Goal: Task Accomplishment & Management: Manage account settings

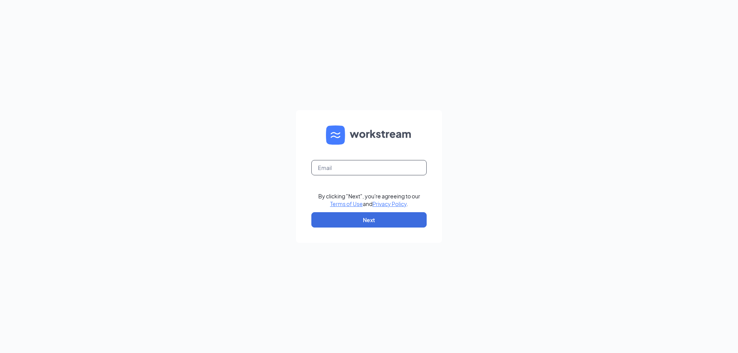
click at [349, 164] on input "text" at bounding box center [368, 167] width 115 height 15
type input "[EMAIL_ADDRESS][DOMAIN_NAME]"
click at [368, 220] on button "Next" at bounding box center [368, 219] width 115 height 15
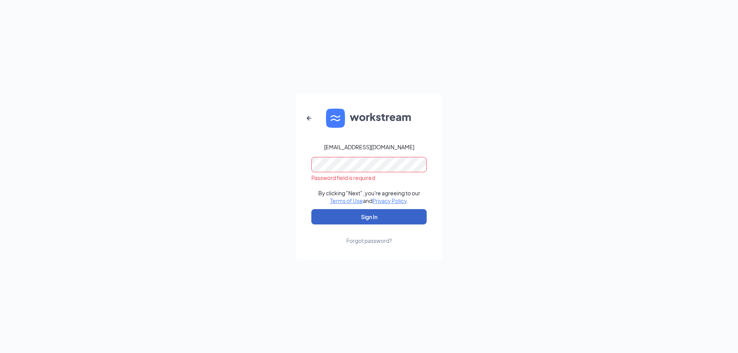
click at [393, 216] on button "Sign In" at bounding box center [368, 216] width 115 height 15
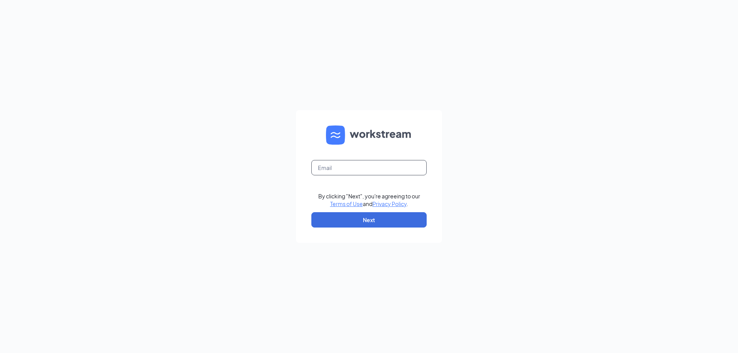
click at [344, 164] on input "text" at bounding box center [368, 167] width 115 height 15
type input "[EMAIL_ADDRESS][DOMAIN_NAME]"
click at [359, 216] on button "Next" at bounding box center [368, 219] width 115 height 15
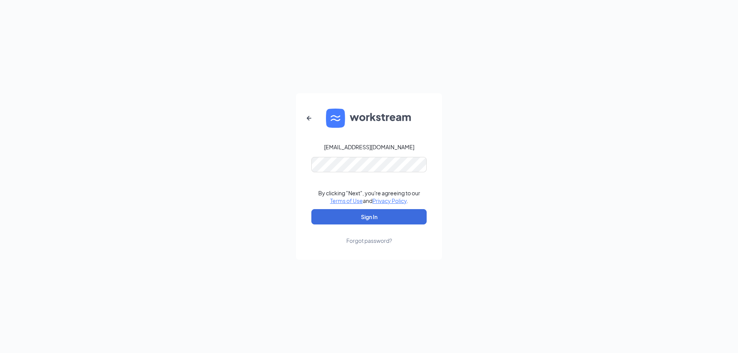
click at [381, 240] on div "Forgot password?" at bounding box center [369, 241] width 46 height 8
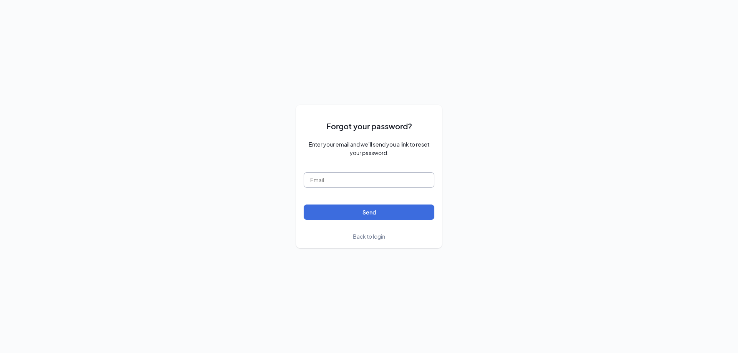
click at [335, 179] on input "text" at bounding box center [368, 179] width 131 height 15
type input "[EMAIL_ADDRESS][DOMAIN_NAME]"
click at [336, 213] on button "Send" at bounding box center [368, 212] width 131 height 15
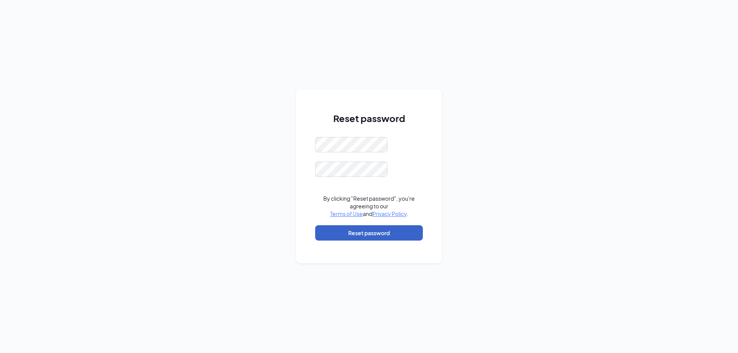
click at [363, 231] on button "Reset password" at bounding box center [369, 232] width 108 height 15
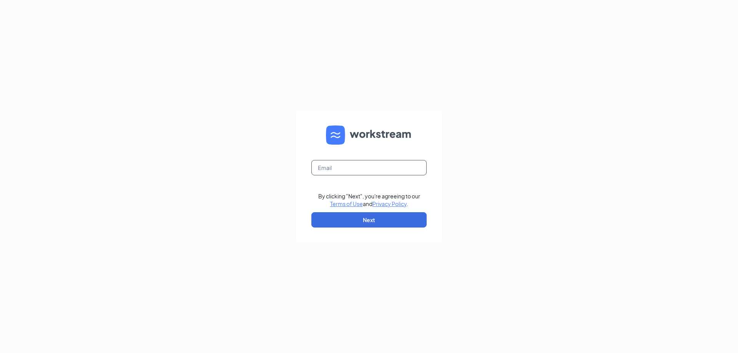
click at [347, 162] on input "text" at bounding box center [368, 167] width 115 height 15
type input "[EMAIL_ADDRESS][DOMAIN_NAME]"
click at [369, 221] on button "Next" at bounding box center [368, 219] width 115 height 15
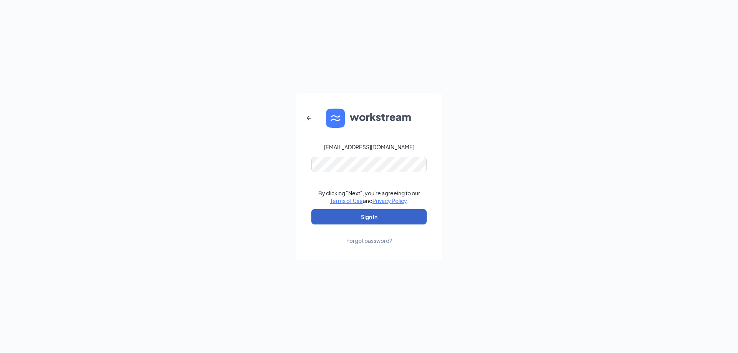
click at [372, 216] on button "Sign In" at bounding box center [368, 216] width 115 height 15
